Goal: Information Seeking & Learning: Learn about a topic

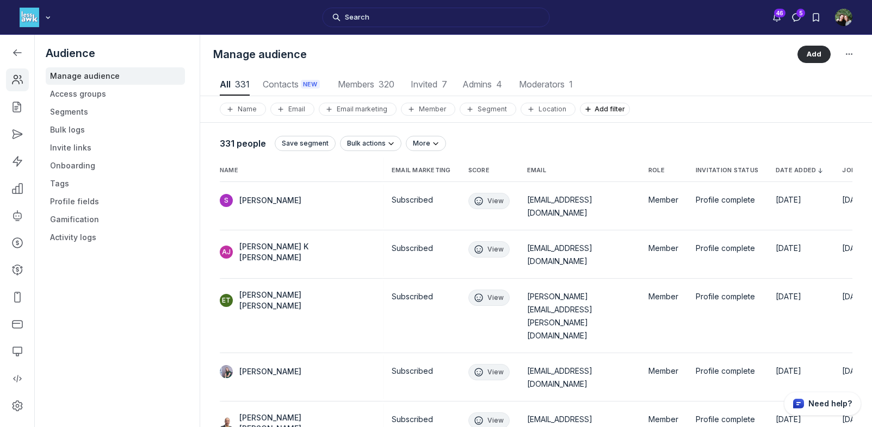
scroll to position [1469, 4223]
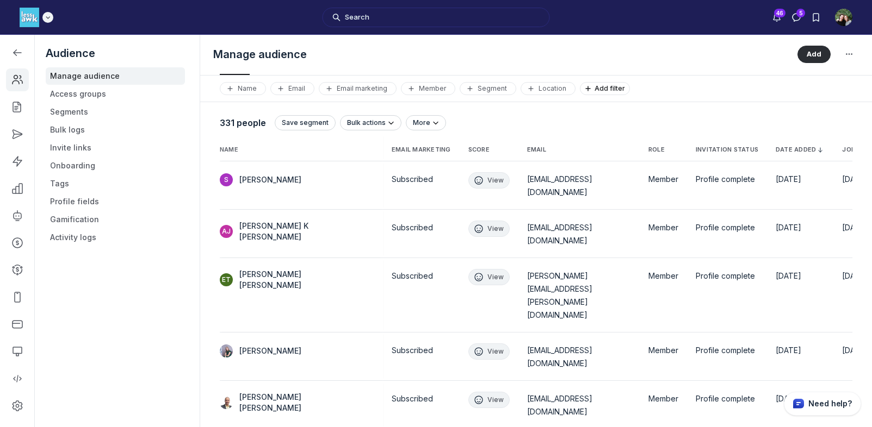
click at [25, 20] on img "Main navigation bar" at bounding box center [30, 18] width 20 height 20
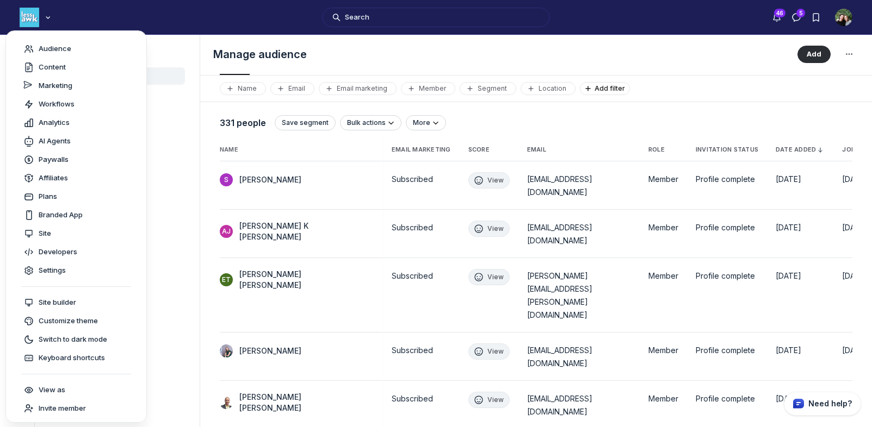
click at [849, 11] on img "User menu options" at bounding box center [843, 17] width 17 height 17
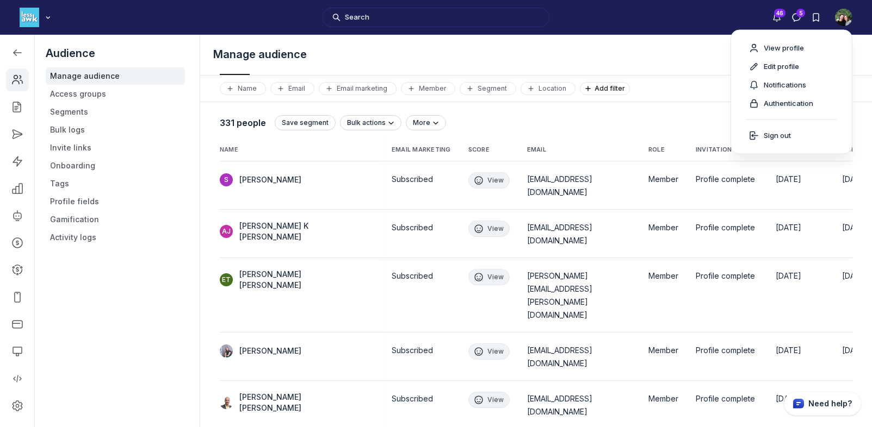
click at [593, 29] on div "Search" at bounding box center [436, 17] width 872 height 34
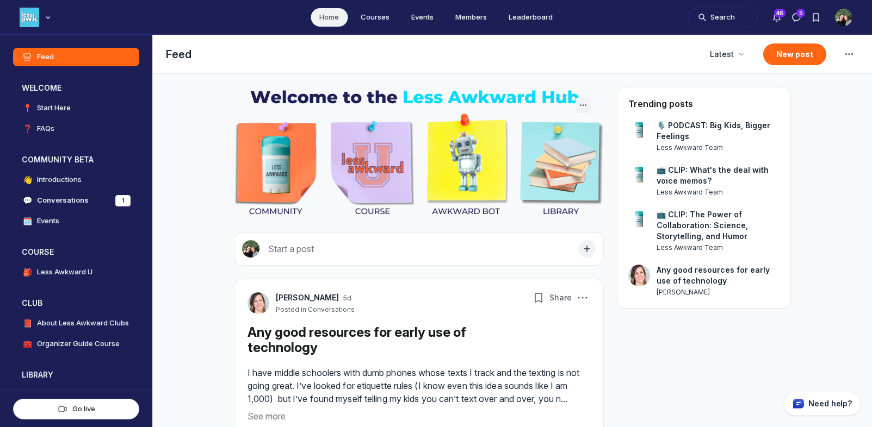
scroll to position [2971, 2082]
click at [716, 20] on button "Search" at bounding box center [723, 18] width 70 height 20
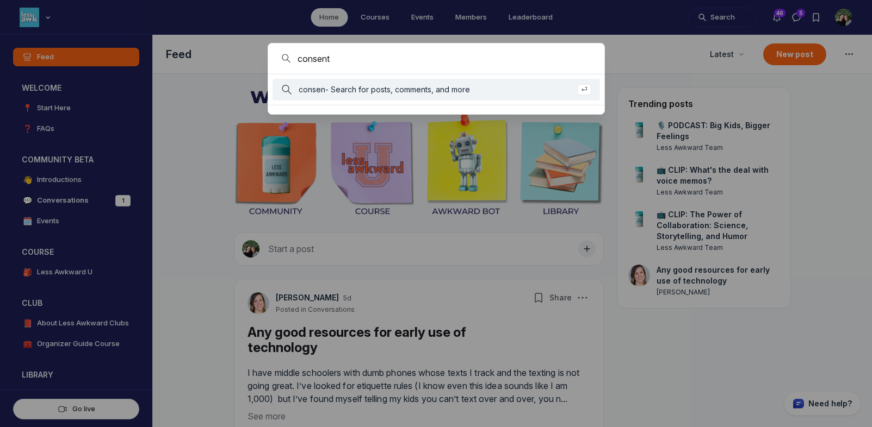
type input "consent"
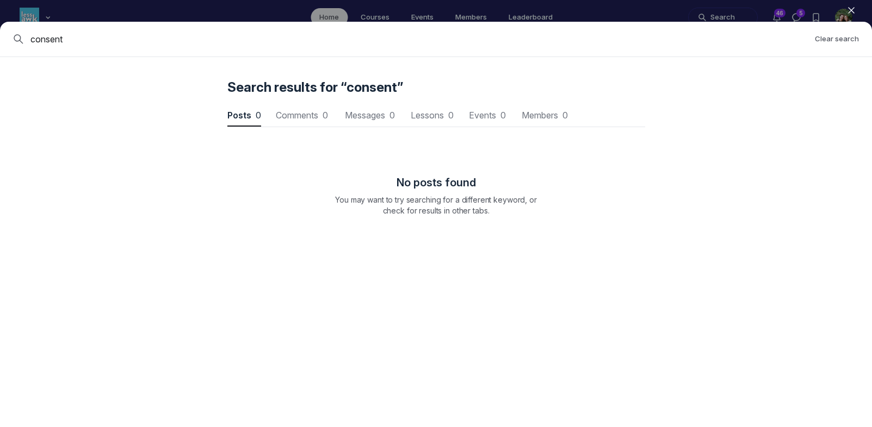
scroll to position [1472, 3276]
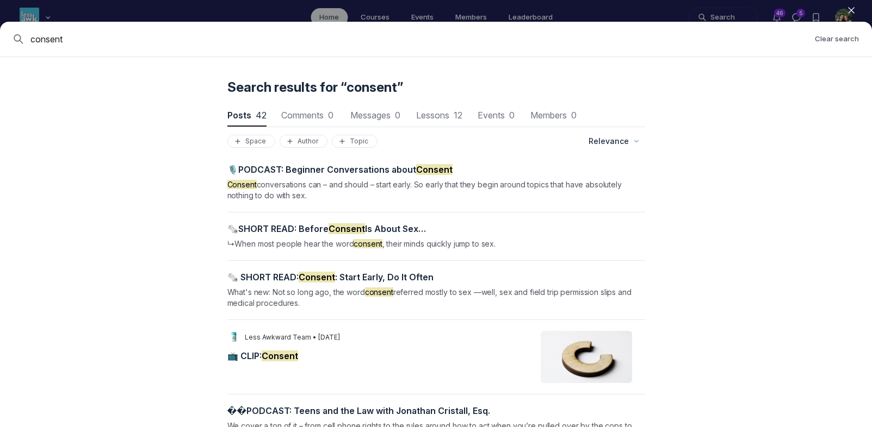
click at [363, 166] on span "🎙️PODCAST: Beginner Conversations about Consent" at bounding box center [339, 169] width 225 height 11
